Goal: Task Accomplishment & Management: Manage account settings

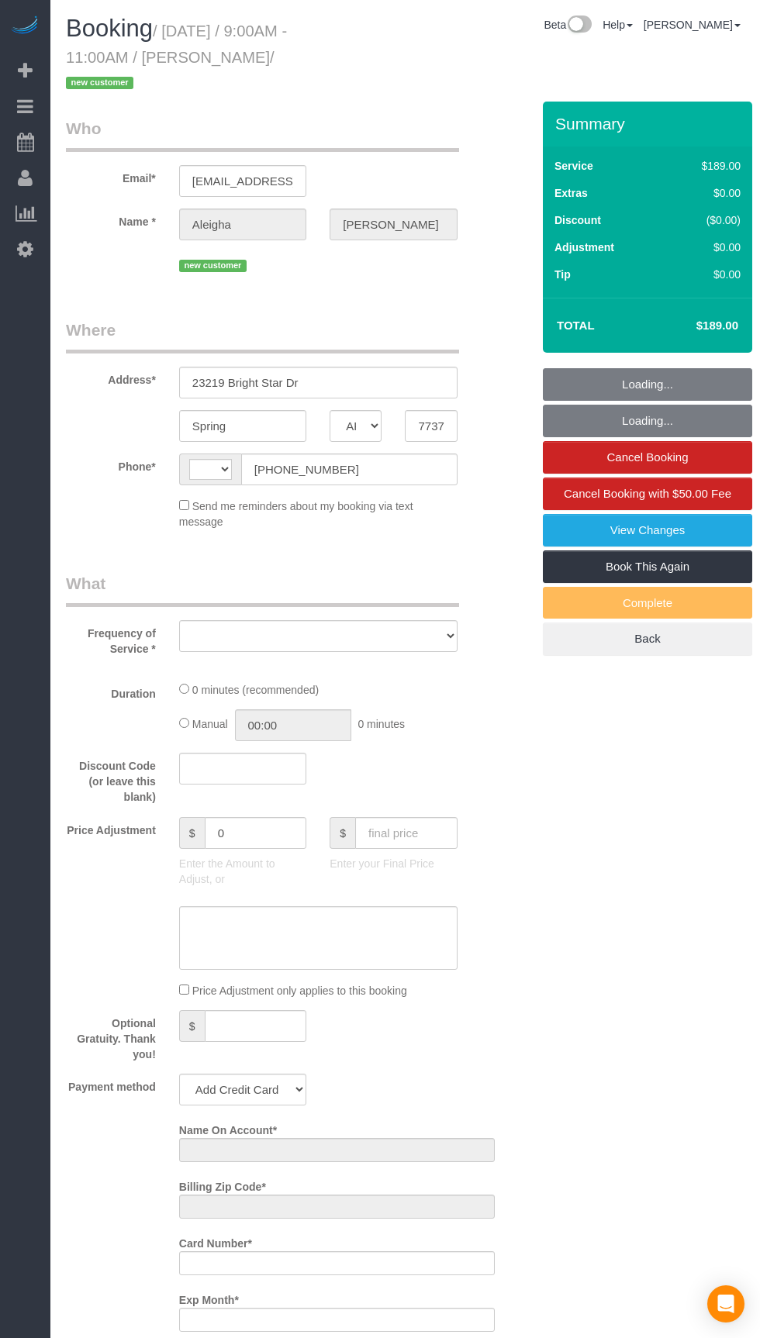
select select "[GEOGRAPHIC_DATA]"
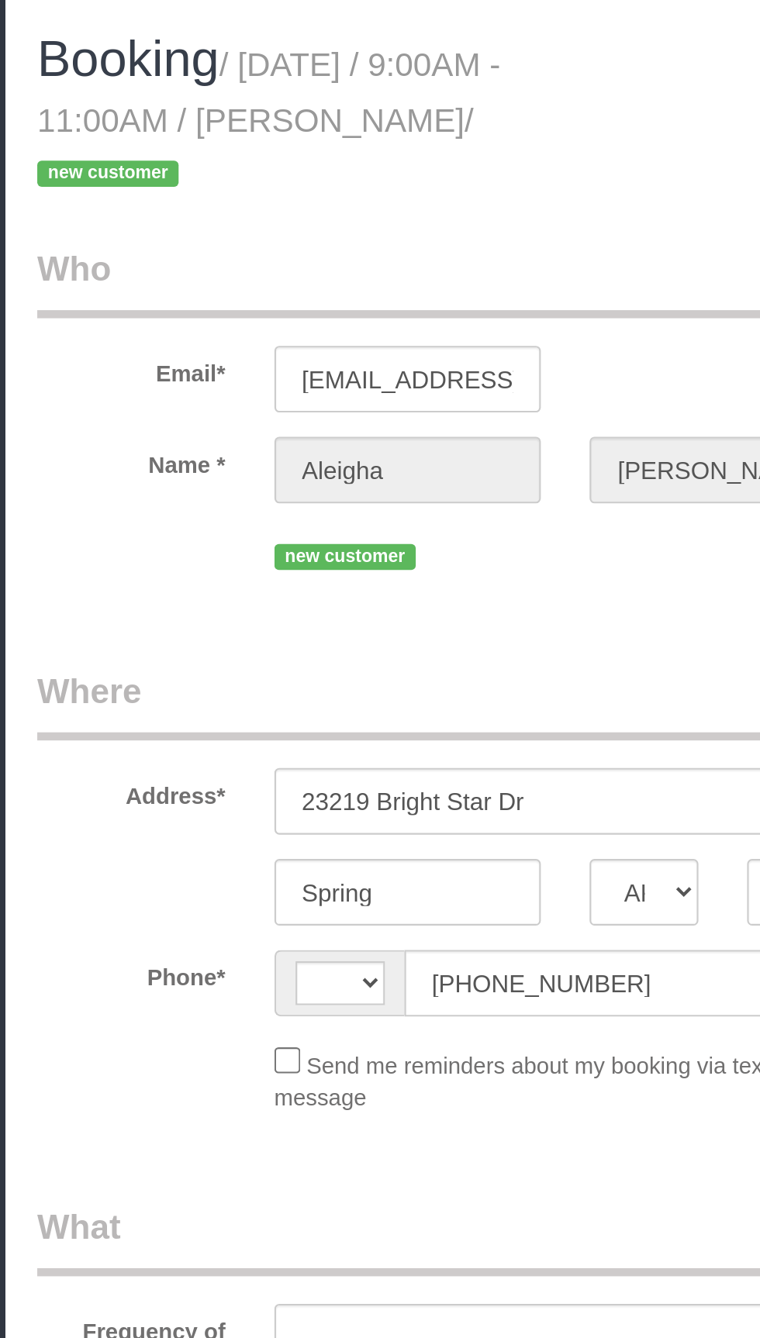
select select "string:[GEOGRAPHIC_DATA]"
select select "object:1112"
select select "string:fspay-6c57b25f-e1ae-44b3-9279-d65143976202"
select select "3"
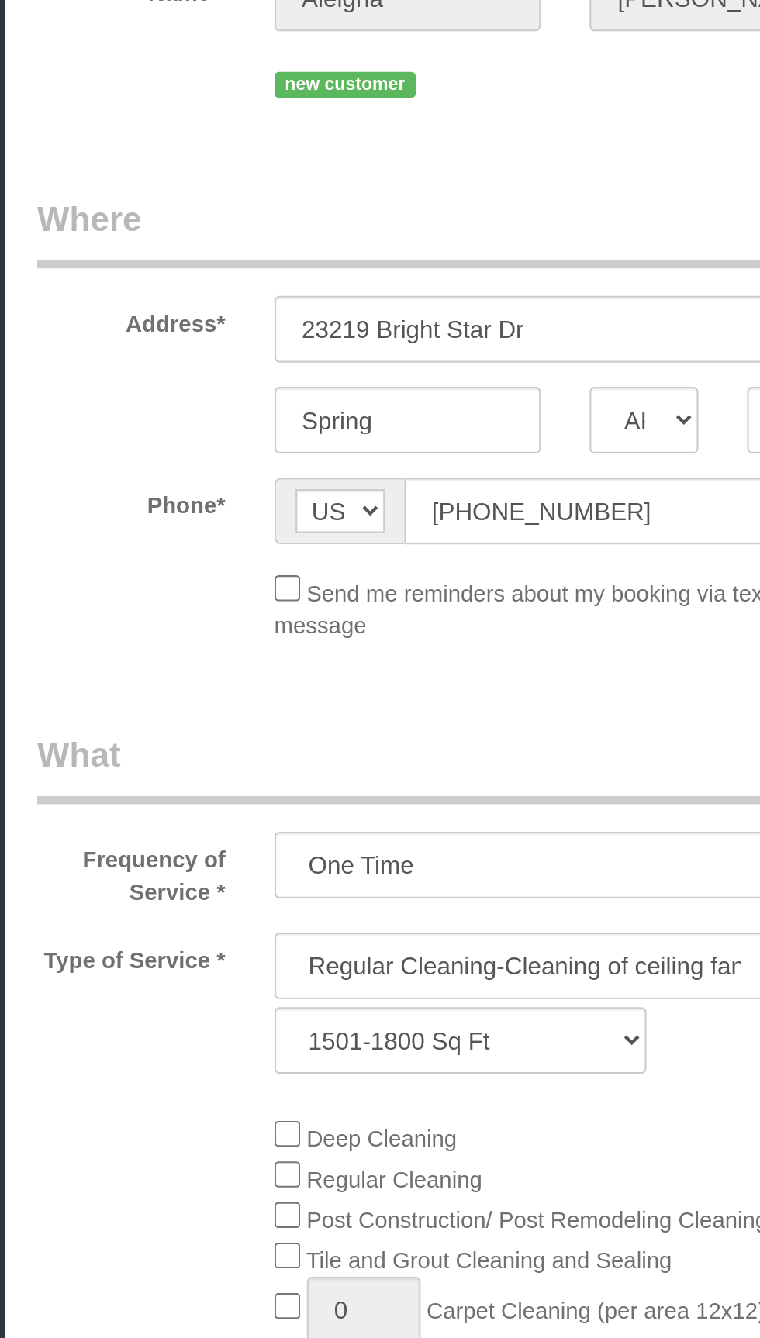
select select "object:1199"
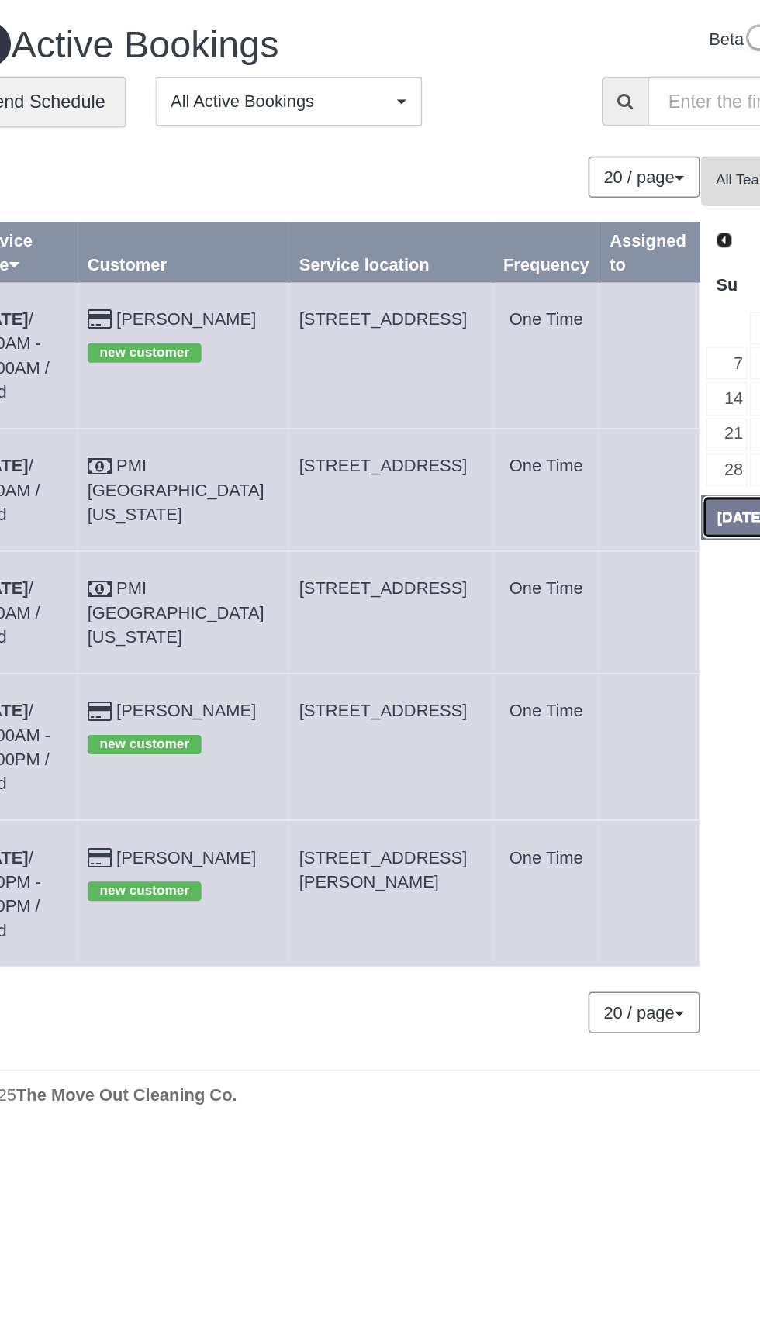
click at [555, 324] on button "[DATE]" at bounding box center [564, 330] width 51 height 29
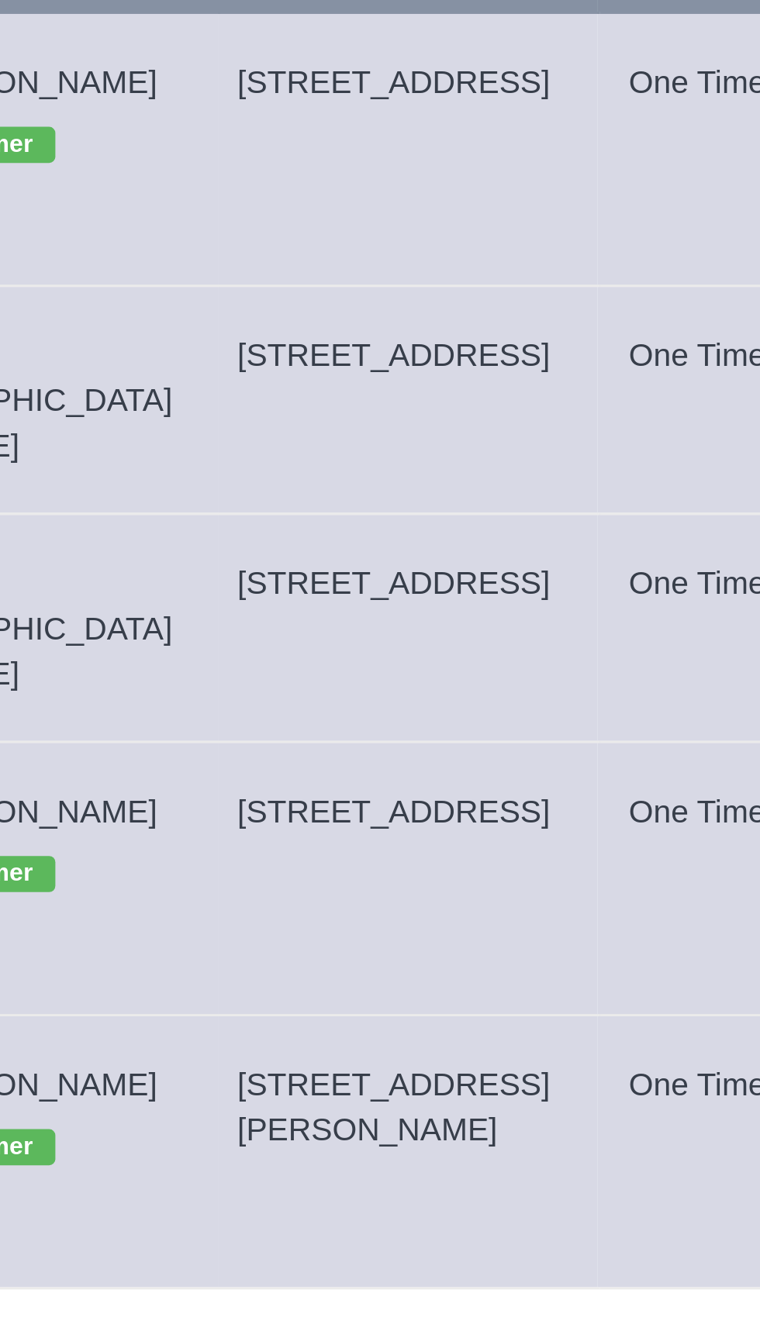
copy span "[STREET_ADDRESS]"
